Goal: Task Accomplishment & Management: Manage account settings

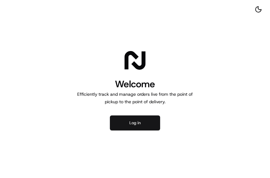
click at [137, 122] on button "Log in" at bounding box center [135, 123] width 50 height 15
